Goal: Task Accomplishment & Management: Complete application form

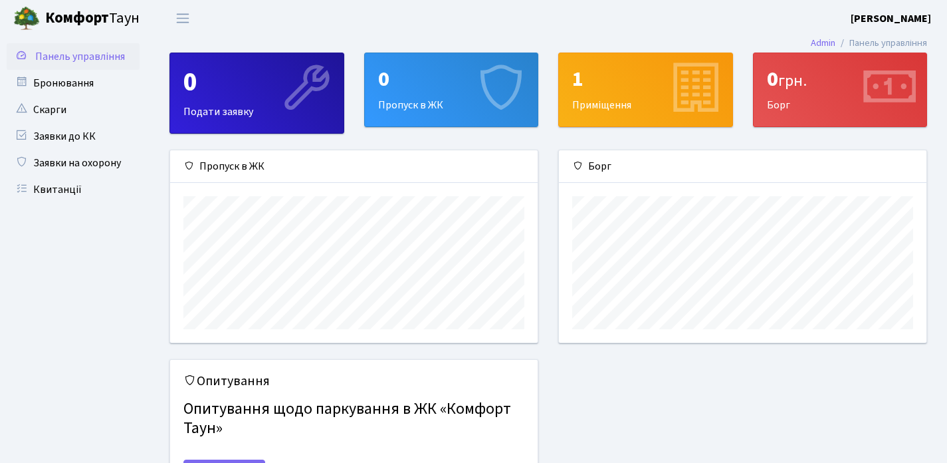
scroll to position [192, 368]
click at [89, 72] on link "Бронювання" at bounding box center [73, 83] width 133 height 27
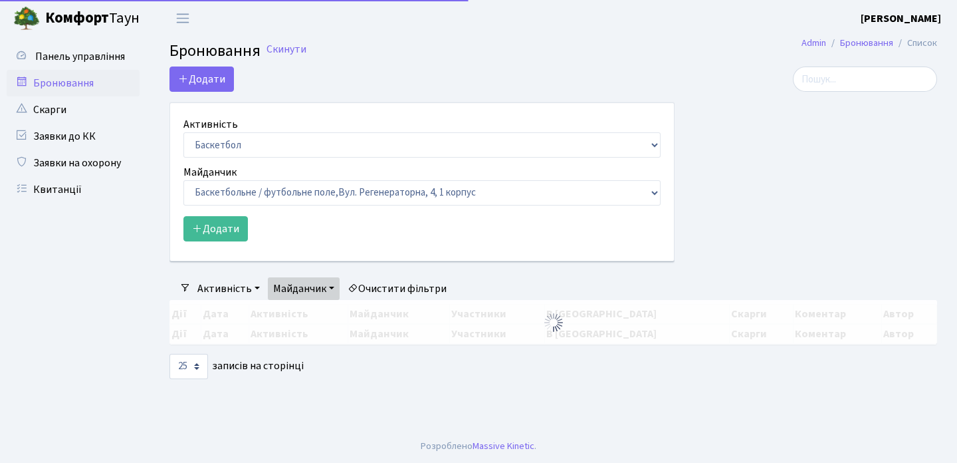
select select "25"
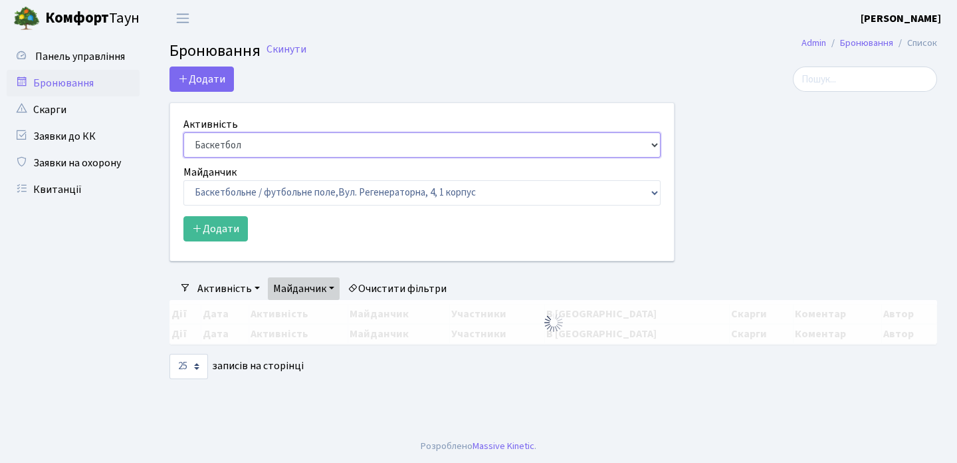
click at [236, 148] on select "Баскетбол Волейбол Йога Катання на роликах Настільний теніс Теніс Футбол Фітнес" at bounding box center [421, 144] width 477 height 25
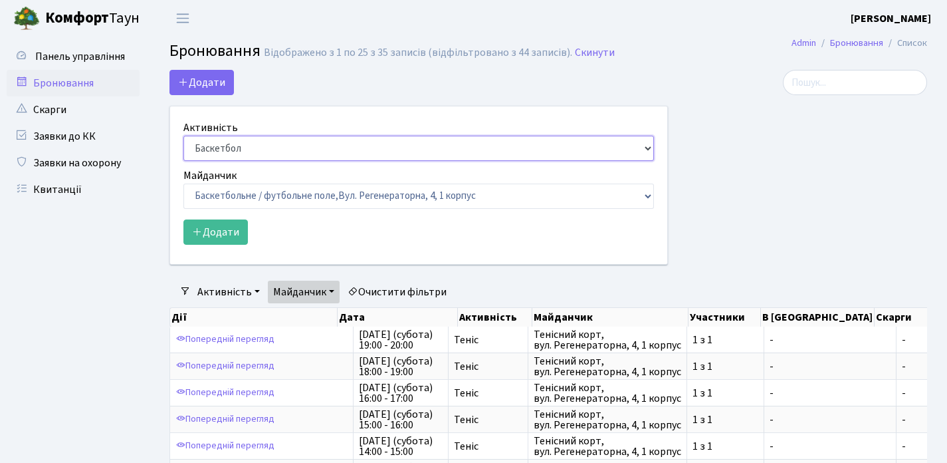
select select "1"
click at [183, 136] on select "Баскетбол Волейбол Йога Катання на роликах Настільний теніс Теніс Футбол Фітнес" at bounding box center [418, 148] width 471 height 25
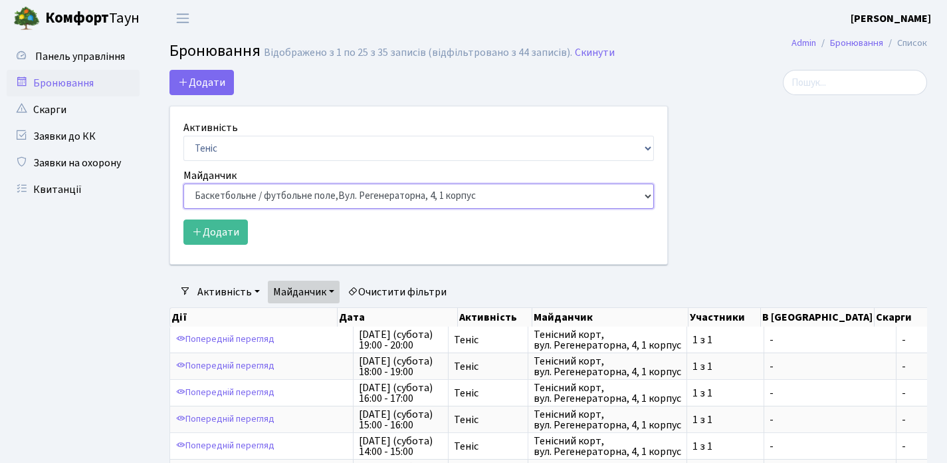
click at [241, 188] on select "Баскетбольне / футбольне поле, Вул. Регенераторна, 4, 1 корпус Баскетбольне пол…" at bounding box center [418, 195] width 471 height 25
click at [319, 201] on select "Баскетбольне / футбольне поле, Вул. Регенераторна, 4, 1 корпус Баскетбольне пол…" at bounding box center [418, 195] width 471 height 25
select select "1"
click at [183, 183] on select "Баскетбольне / футбольне поле, Вул. Регенераторна, 4, 1 корпус Баскетбольне пол…" at bounding box center [418, 195] width 471 height 25
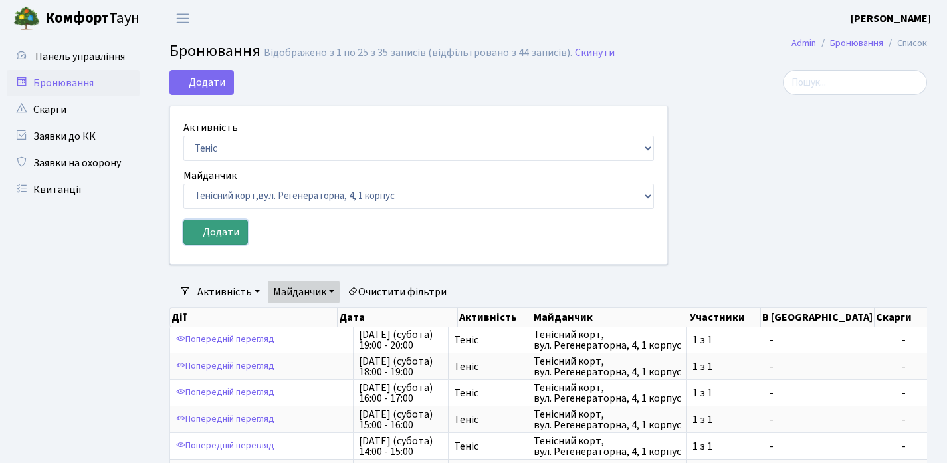
click at [241, 228] on button "Додати" at bounding box center [215, 231] width 64 height 25
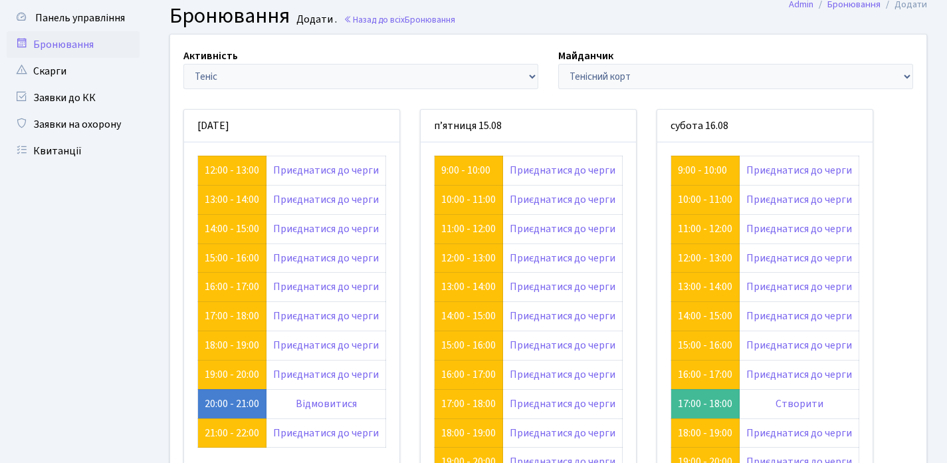
scroll to position [161, 0]
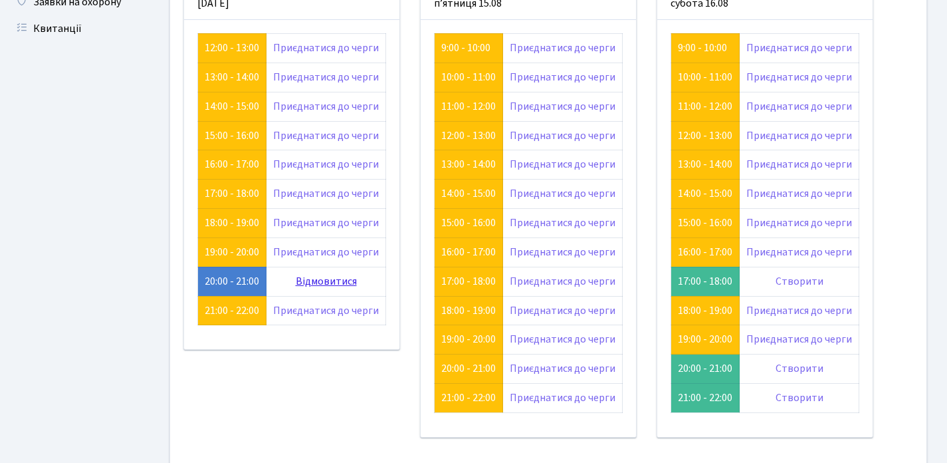
click at [309, 277] on link "Відмовитися" at bounding box center [326, 281] width 61 height 15
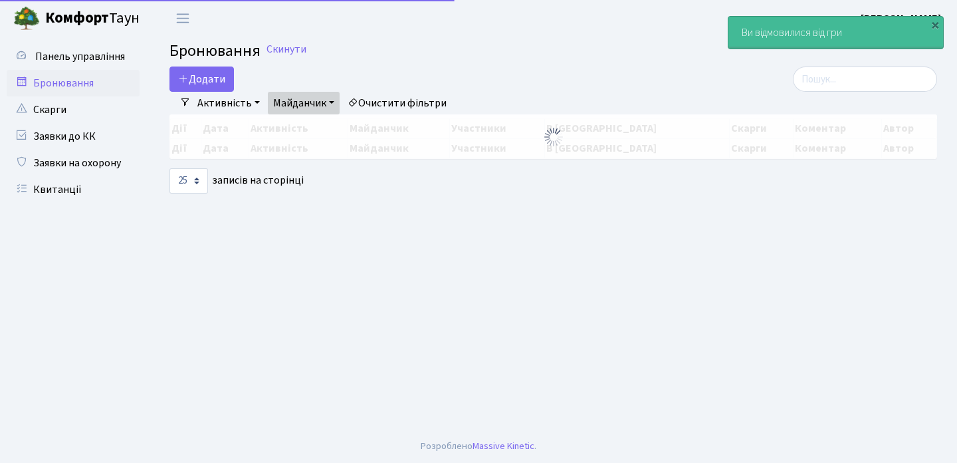
select select "25"
click at [204, 66] on button "Додати" at bounding box center [202, 78] width 64 height 25
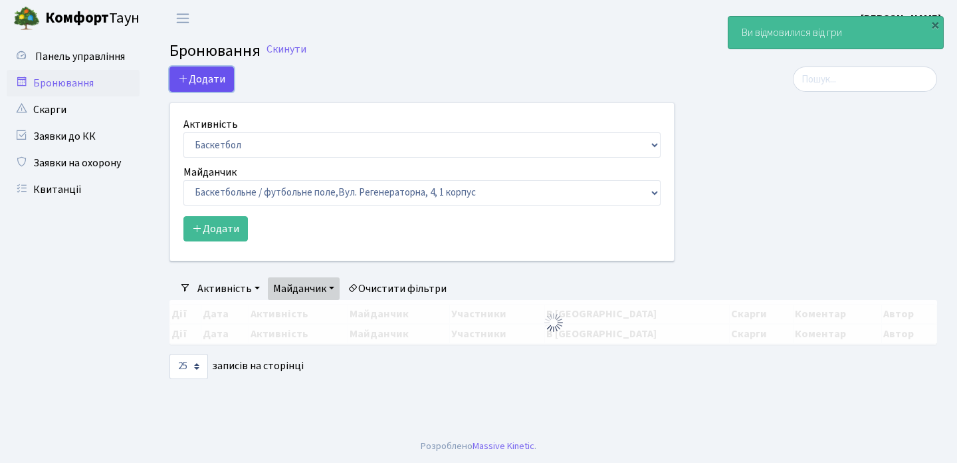
click at [208, 75] on button "Додати" at bounding box center [202, 78] width 64 height 25
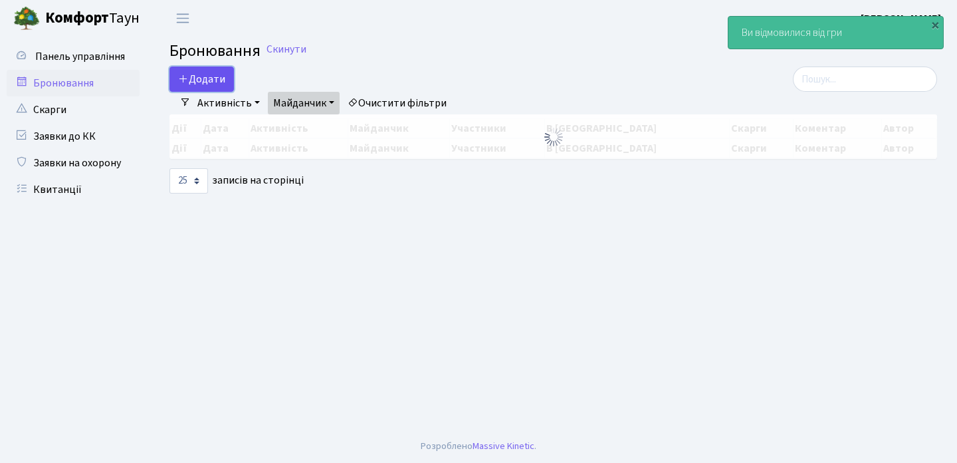
click at [208, 75] on button "Додати" at bounding box center [202, 78] width 64 height 25
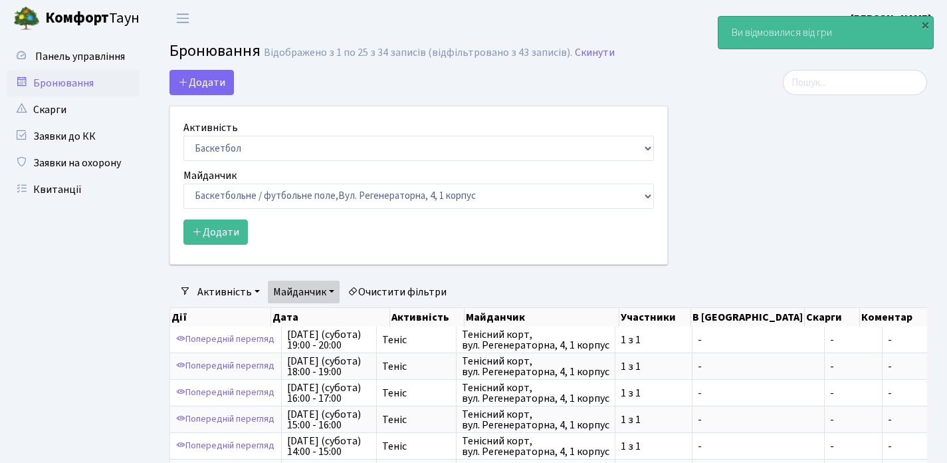
click at [237, 129] on div "Активність Баскетбол Волейбол Йога Катання на роликах Настільний теніс Теніс Фу…" at bounding box center [418, 140] width 471 height 41
click at [237, 148] on select "Баскетбол Волейбол Йога Катання на роликах Настільний теніс Теніс Футбол Фітнес" at bounding box center [418, 148] width 471 height 25
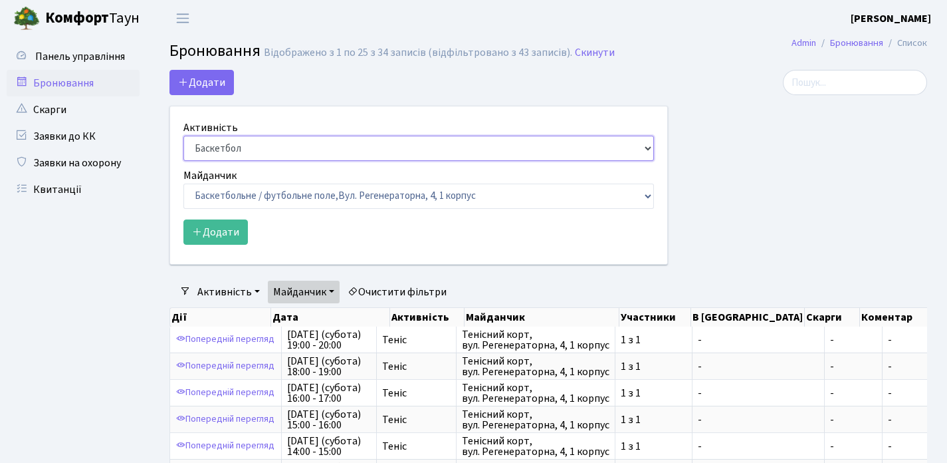
select select "1"
click at [183, 136] on select "Баскетбол Волейбол Йога Катання на роликах Настільний теніс Теніс Футбол Фітнес" at bounding box center [418, 148] width 471 height 25
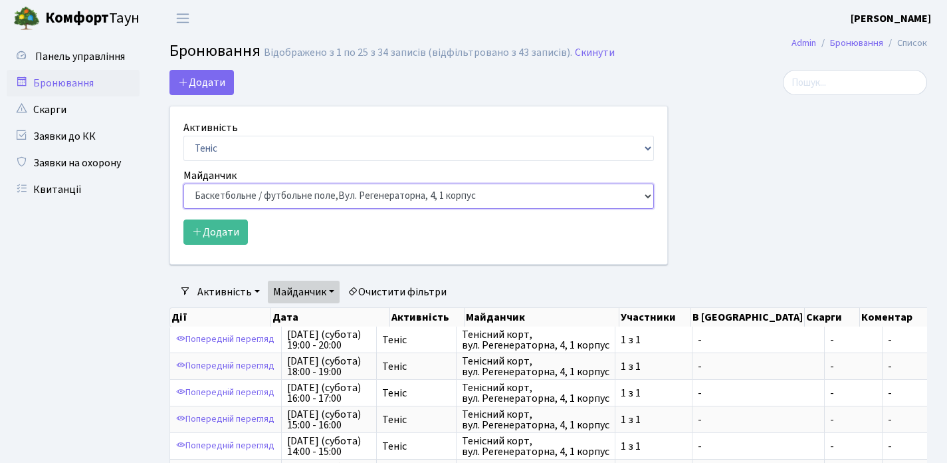
click at [234, 189] on select "Баскетбольне / футбольне поле, Вул. Регенераторна, 4, 1 корпус Баскетбольне пол…" at bounding box center [418, 195] width 471 height 25
select select "1"
click at [183, 183] on select "Баскетбольне / футбольне поле, Вул. Регенераторна, 4, 1 корпус Баскетбольне пол…" at bounding box center [418, 195] width 471 height 25
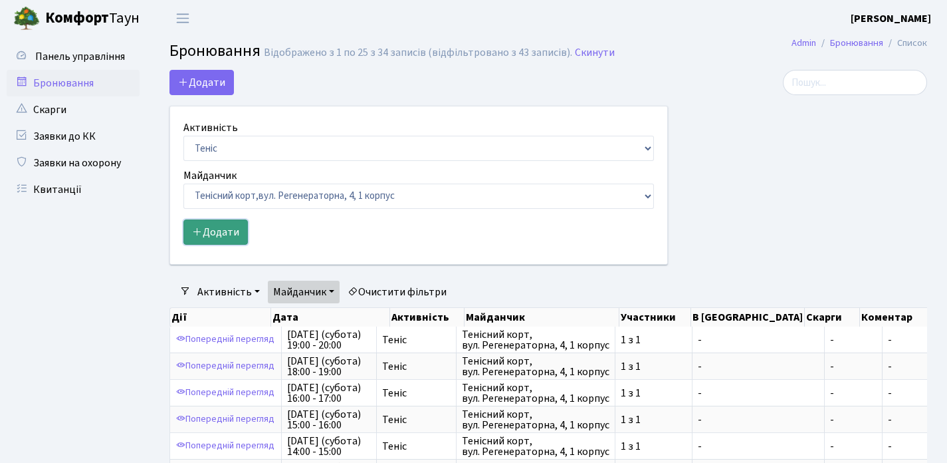
click at [223, 230] on button "Додати" at bounding box center [215, 231] width 64 height 25
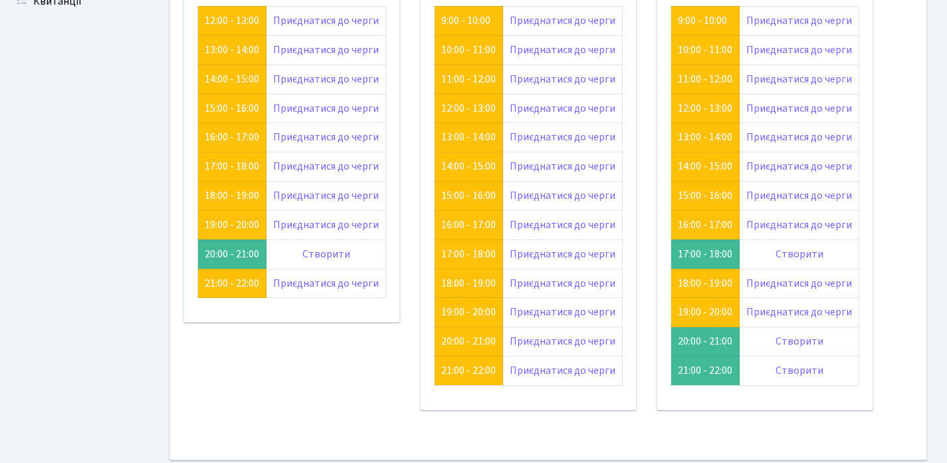
scroll to position [202, 0]
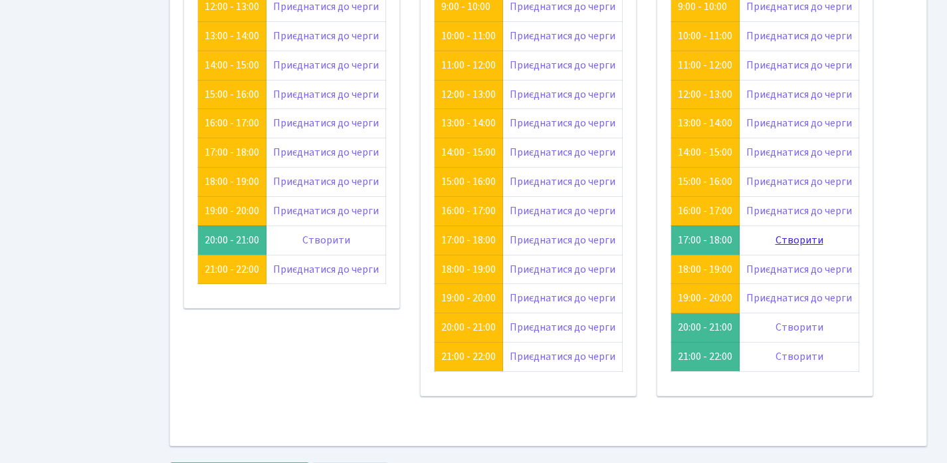
click at [808, 245] on link "Створити" at bounding box center [800, 240] width 48 height 15
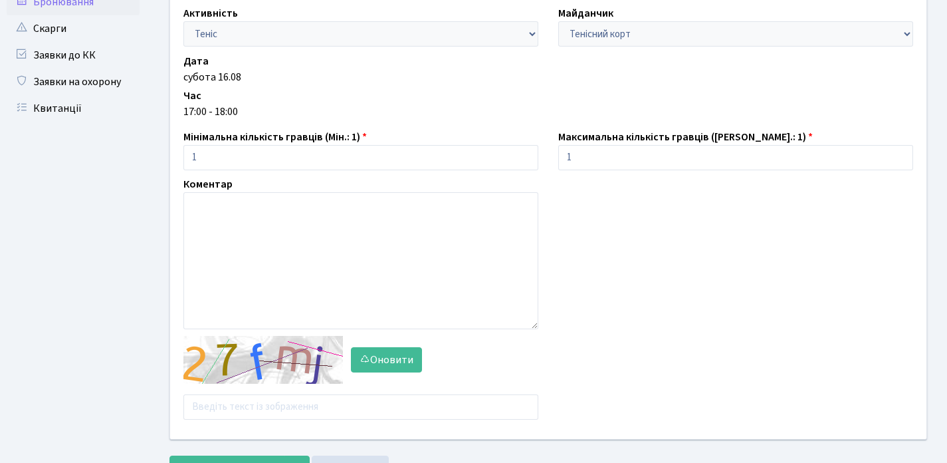
scroll to position [82, 0]
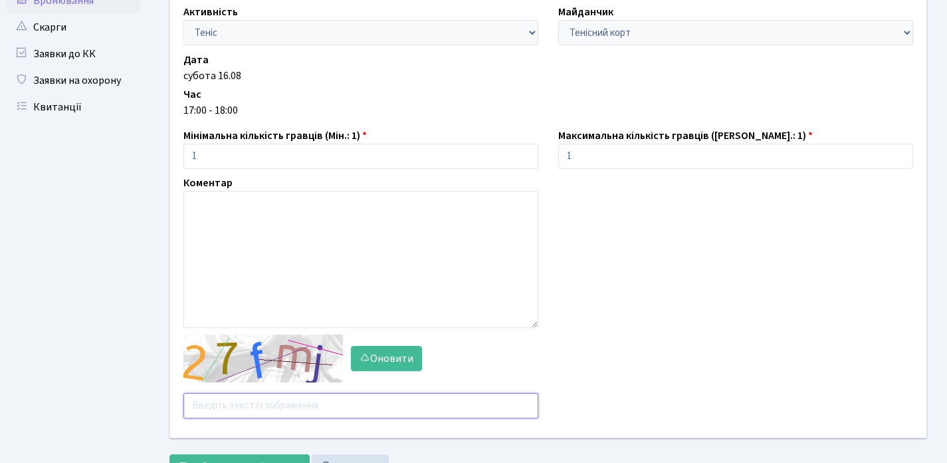
click at [289, 407] on input "text" at bounding box center [360, 405] width 355 height 25
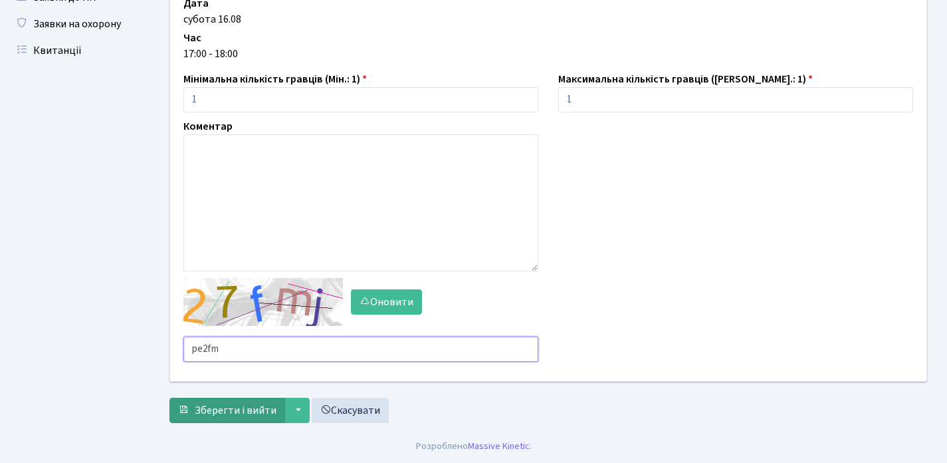
type input "pe2fm"
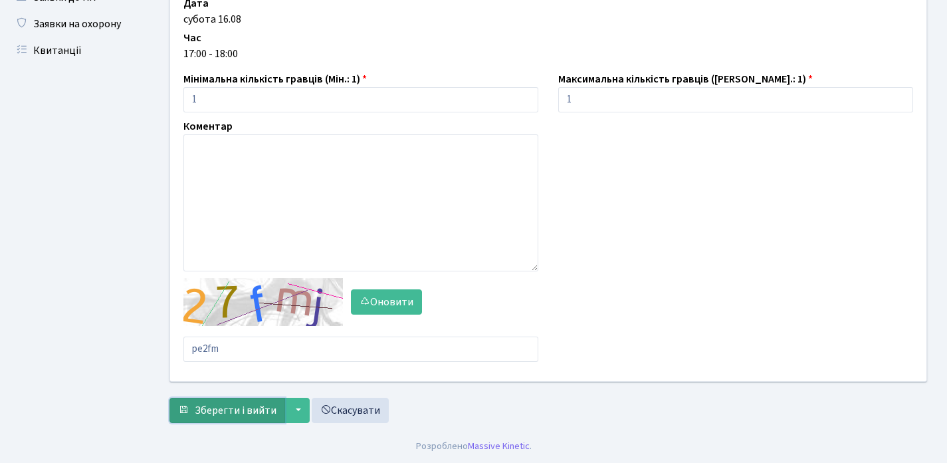
click at [219, 400] on button "Зберегти і вийти" at bounding box center [228, 410] width 116 height 25
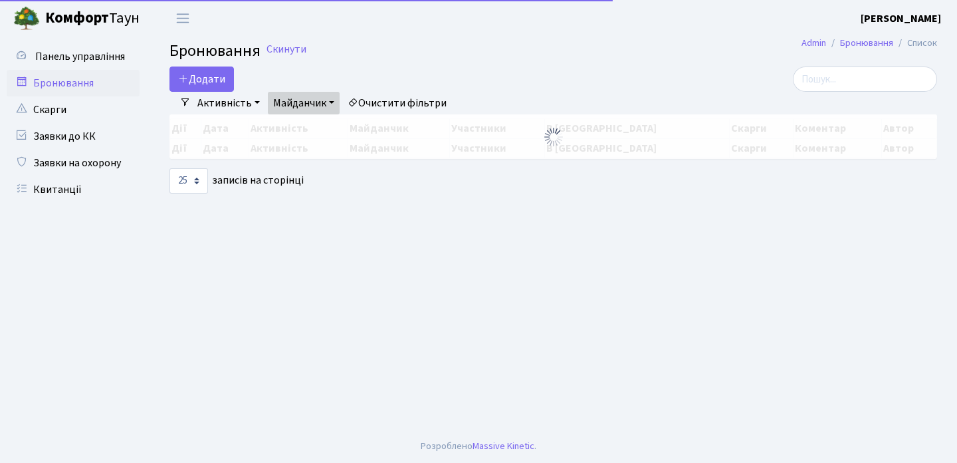
select select "25"
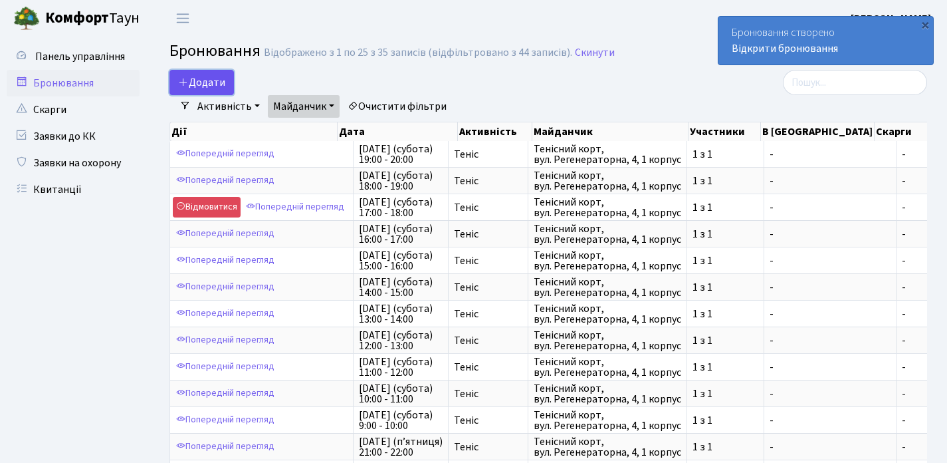
click at [218, 80] on button "Додати" at bounding box center [202, 82] width 64 height 25
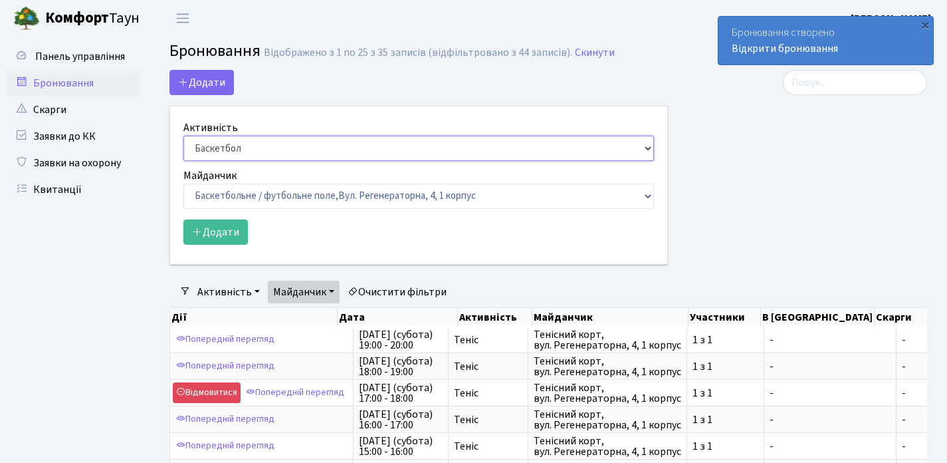
click at [227, 140] on select "Баскетбол Волейбол Йога Катання на роликах Настільний теніс Теніс Футбол Фітнес" at bounding box center [418, 148] width 471 height 25
select select "1"
click at [183, 136] on select "Баскетбол Волейбол Йога Катання на роликах Настільний теніс Теніс Футбол Фітнес" at bounding box center [418, 148] width 471 height 25
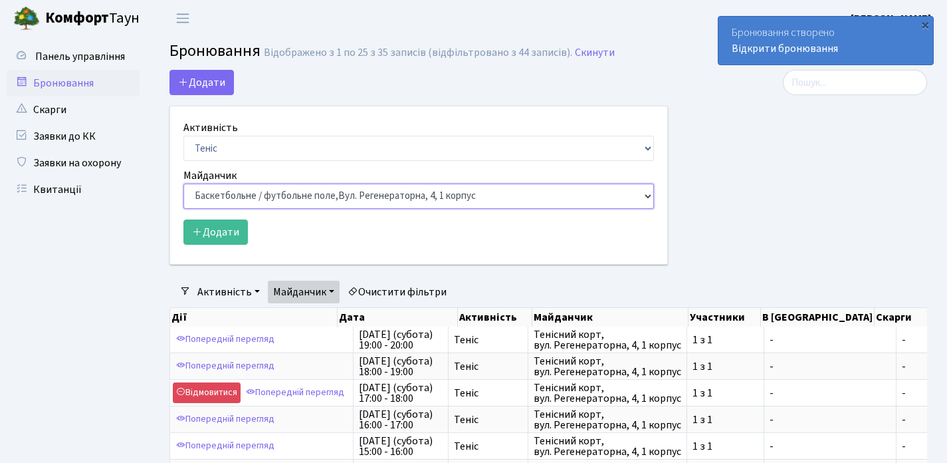
click at [255, 195] on select "Баскетбольне / футбольне поле, Вул. Регенераторна, 4, 1 корпус Баскетбольне пол…" at bounding box center [418, 195] width 471 height 25
select select "1"
click at [183, 183] on select "Баскетбольне / футбольне поле, Вул. Регенераторна, 4, 1 корпус Баскетбольне пол…" at bounding box center [418, 195] width 471 height 25
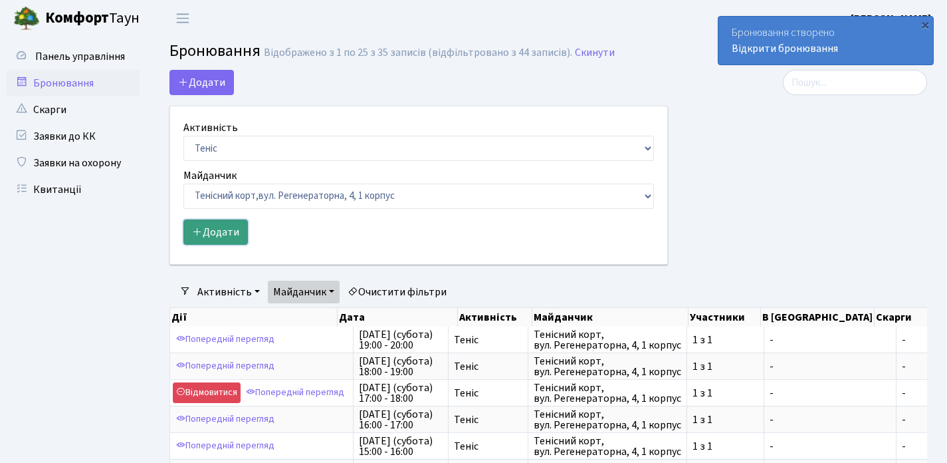
click at [227, 231] on button "Додати" at bounding box center [215, 231] width 64 height 25
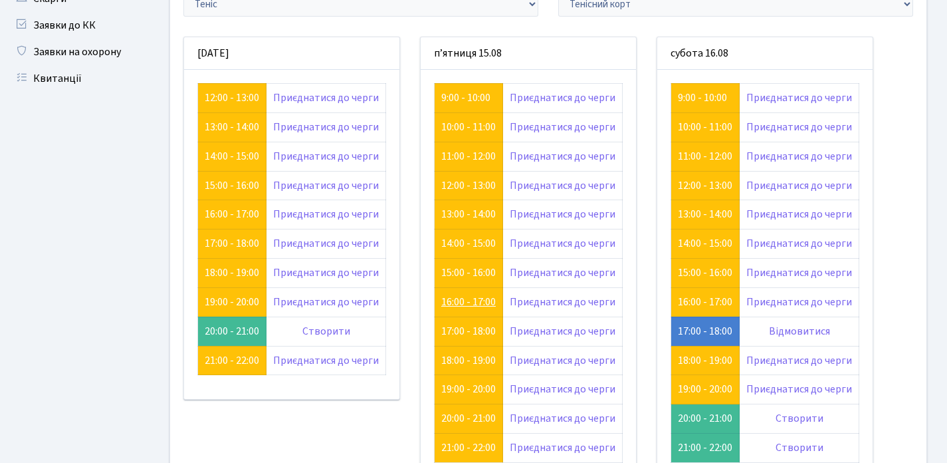
scroll to position [110, 0]
